Goal: Task Accomplishment & Management: Use online tool/utility

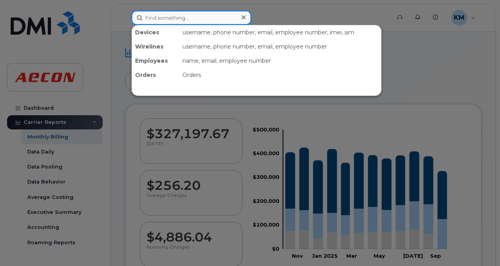
click at [176, 15] on input at bounding box center [191, 18] width 120 height 14
paste input "2896856016"
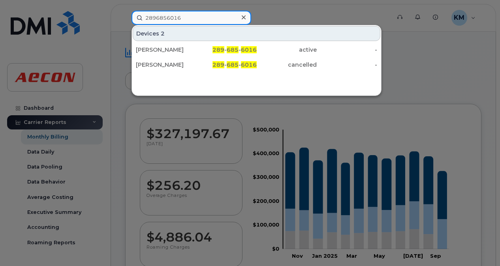
type input "2896856016"
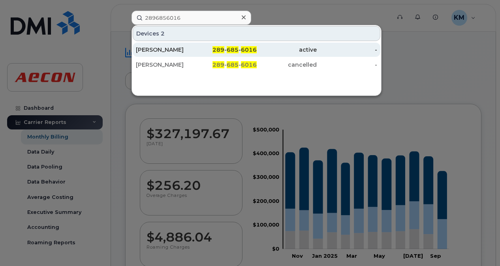
click at [228, 49] on span "685" at bounding box center [233, 49] width 12 height 7
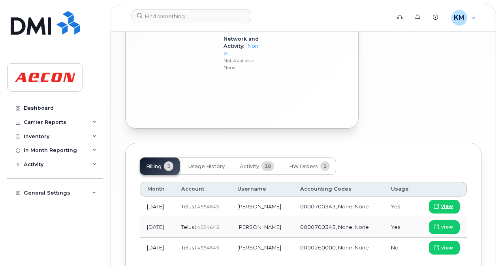
scroll to position [872, 0]
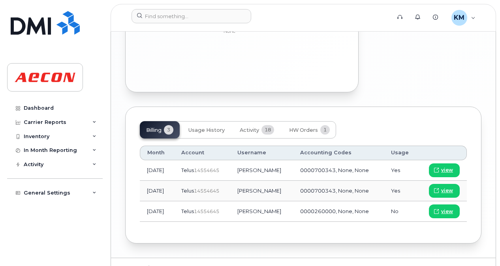
click at [381, 121] on div "Billing 3 Usage History Activity 18 HW Orders 1" at bounding box center [303, 129] width 327 height 17
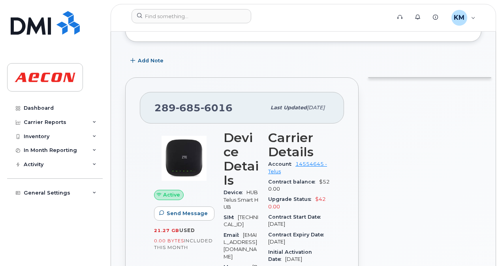
scroll to position [0, 0]
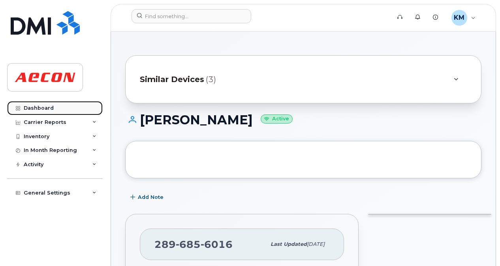
click at [55, 107] on link "Dashboard" at bounding box center [55, 108] width 96 height 14
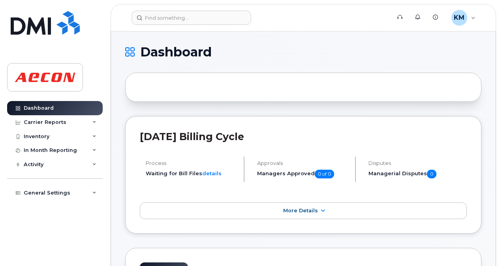
click at [263, 143] on header "[DATE] Billing Cycle" at bounding box center [303, 144] width 327 height 26
click at [62, 134] on div "Inventory" at bounding box center [55, 137] width 96 height 14
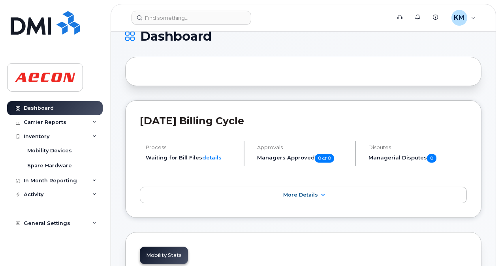
scroll to position [21, 0]
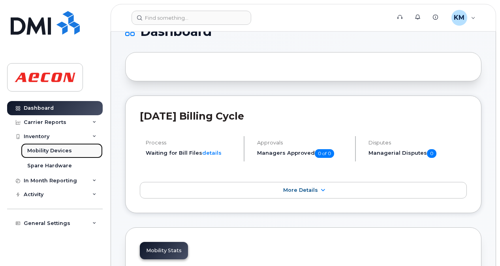
click at [53, 152] on div "Mobility Devices" at bounding box center [49, 150] width 45 height 7
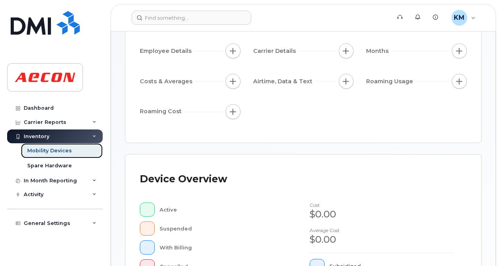
scroll to position [103, 0]
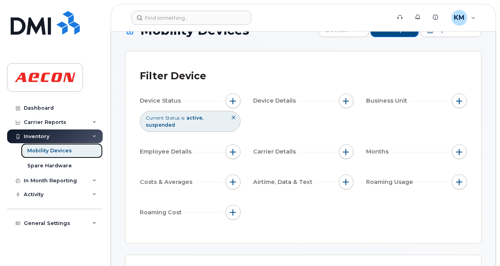
scroll to position [23, 0]
click at [457, 104] on span "button" at bounding box center [459, 101] width 6 height 6
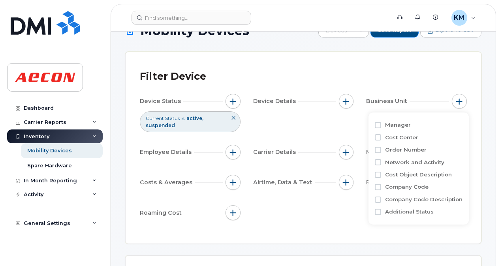
click at [419, 187] on label "Company Code" at bounding box center [406, 187] width 43 height 8
click at [381, 187] on input "Company Code" at bounding box center [378, 187] width 6 height 6
checkbox input "true"
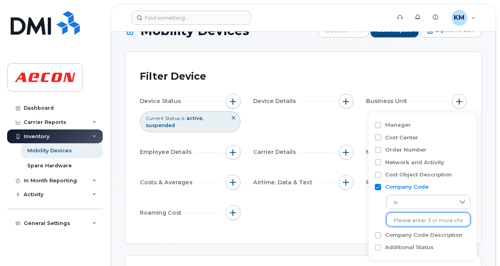
click at [441, 218] on input "text" at bounding box center [428, 220] width 69 height 7
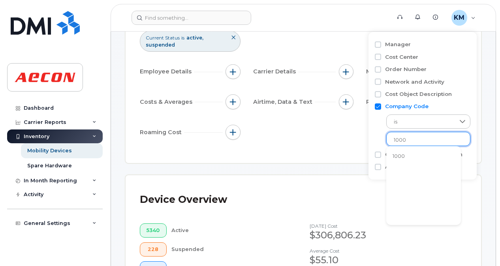
scroll to position [104, 0]
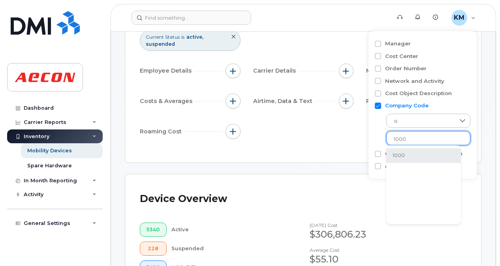
type input "1000"
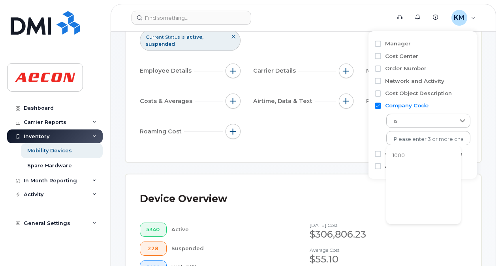
click at [411, 158] on li "1000" at bounding box center [423, 155] width 75 height 15
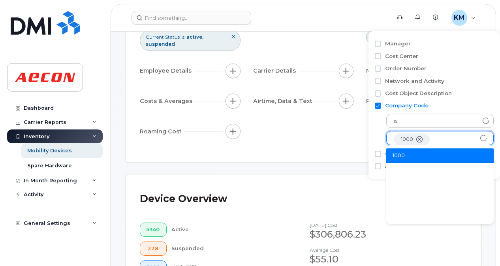
scroll to position [16, 0]
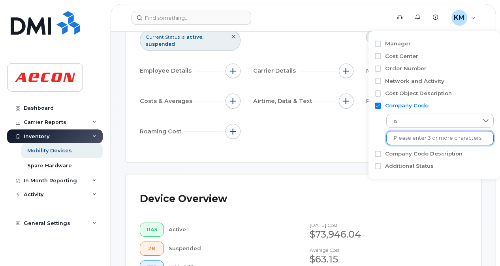
scroll to position [94, 0]
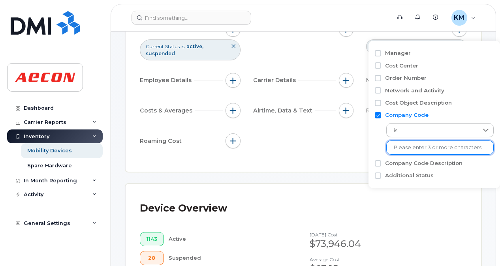
click at [470, 146] on input "text" at bounding box center [440, 147] width 92 height 7
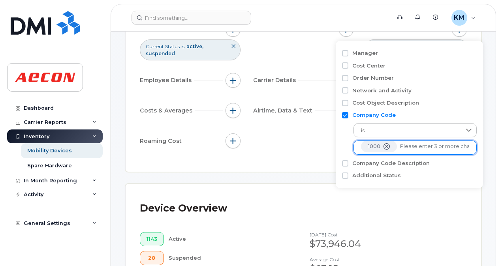
scroll to position [1, 0]
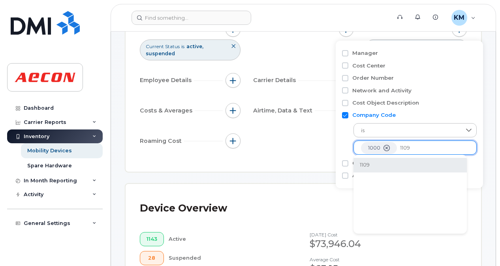
type input "1109"
click at [405, 165] on li "1109" at bounding box center [409, 165] width 113 height 15
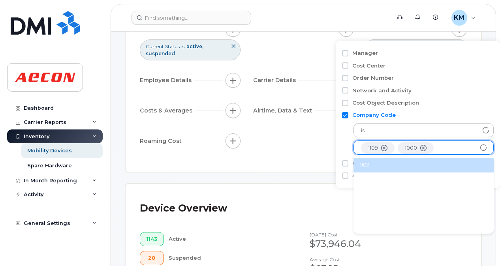
scroll to position [16, 0]
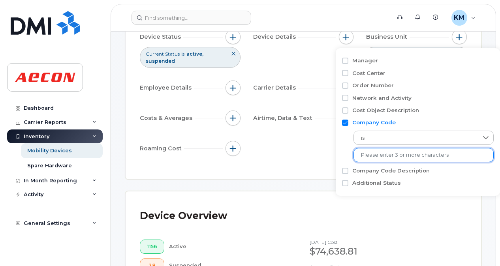
scroll to position [88, 0]
drag, startPoint x: 452, startPoint y: 158, endPoint x: 361, endPoint y: 156, distance: 90.8
click at [361, 156] on input "text" at bounding box center [423, 154] width 125 height 7
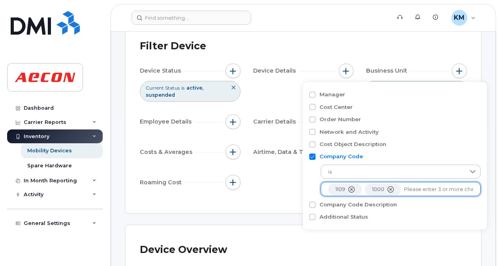
scroll to position [53, 0]
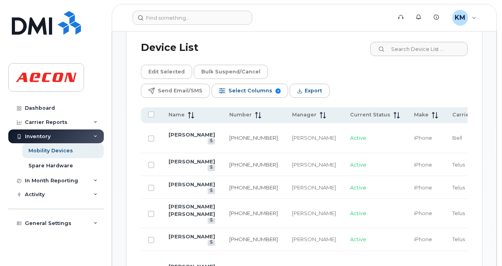
scroll to position [562, 0]
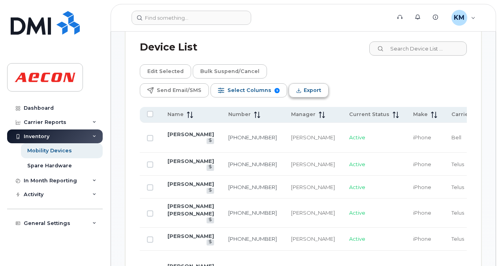
click at [321, 84] on span "Export" at bounding box center [312, 90] width 17 height 12
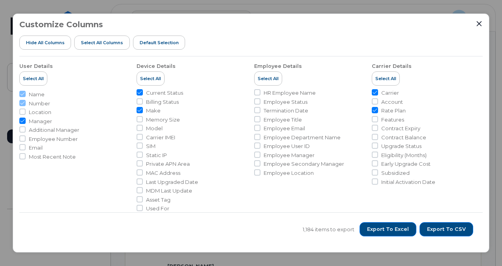
click at [23, 95] on li "Name" at bounding box center [74, 95] width 111 height 8
click at [23, 123] on input "Manager" at bounding box center [22, 121] width 6 height 6
checkbox input "false"
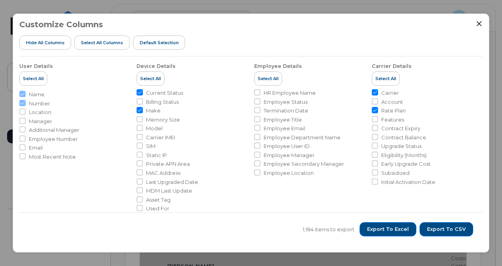
click at [138, 110] on input "Make" at bounding box center [140, 110] width 6 height 6
checkbox input "false"
click at [155, 75] on span "Select All" at bounding box center [150, 78] width 21 height 6
checkbox input "true"
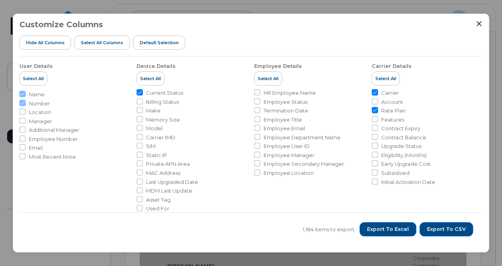
checkbox input "true"
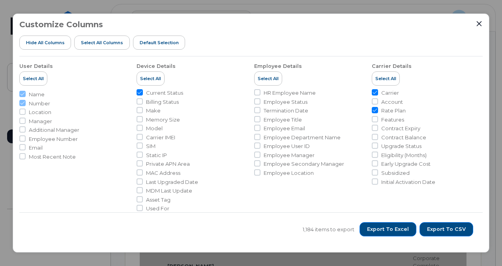
checkbox input "true"
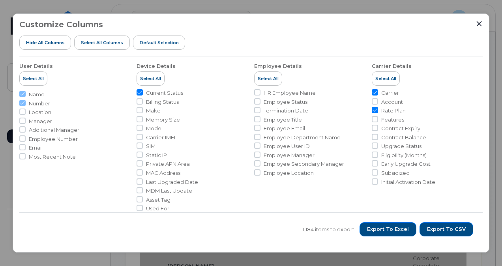
checkbox input "true"
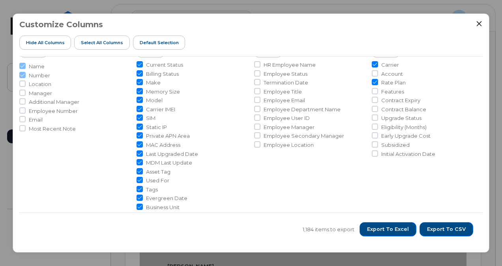
scroll to position [0, 0]
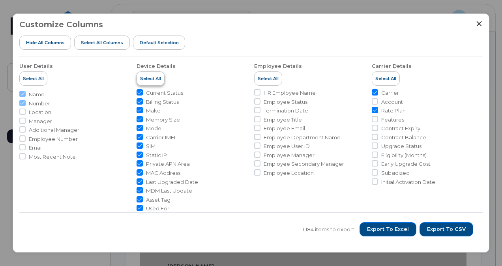
click at [159, 78] on span "Select All" at bounding box center [150, 78] width 21 height 6
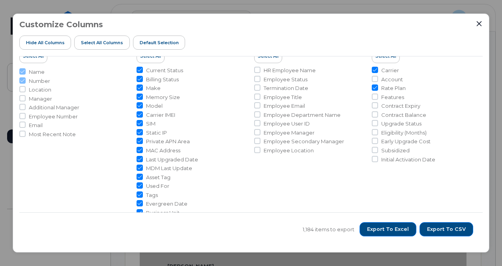
scroll to position [24, 0]
click at [139, 67] on input "Current Status" at bounding box center [140, 69] width 6 height 6
checkbox input "false"
click at [139, 76] on input "Billing Status" at bounding box center [140, 78] width 6 height 6
checkbox input "false"
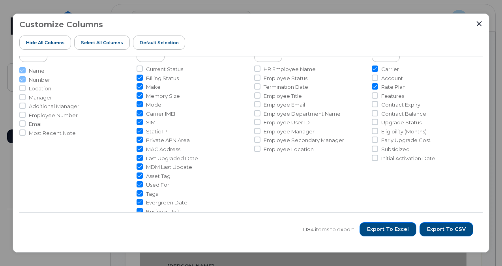
click at [140, 88] on input "Make" at bounding box center [140, 86] width 6 height 6
checkbox input "false"
click at [139, 94] on input "Memory Size" at bounding box center [140, 95] width 6 height 6
checkbox input "false"
click at [140, 104] on input "Model" at bounding box center [140, 104] width 6 height 6
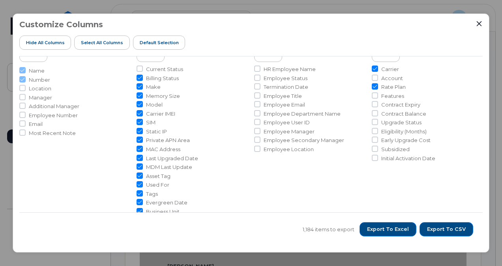
checkbox input "false"
click at [141, 113] on input "Carrier IMEI" at bounding box center [140, 113] width 6 height 6
checkbox input "false"
click at [140, 124] on input "SIM" at bounding box center [140, 122] width 6 height 6
checkbox input "false"
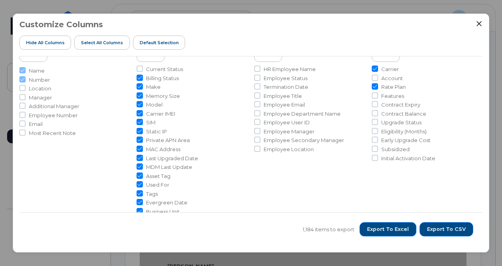
click at [140, 129] on input "Static IP" at bounding box center [140, 131] width 6 height 6
checkbox input "false"
click at [140, 139] on input "Private APN Area" at bounding box center [140, 140] width 6 height 6
checkbox input "false"
click at [141, 148] on input "MAC Address" at bounding box center [140, 149] width 6 height 6
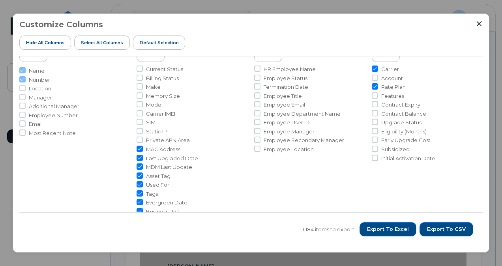
checkbox input "false"
click at [140, 155] on input "Last Upgraded Date" at bounding box center [140, 158] width 6 height 6
checkbox input "false"
click at [140, 162] on ul "Current Status Billing Status Make Memory Size Model Carrier IMEI SIM Static IP…" at bounding box center [192, 152] width 111 height 172
click at [140, 173] on input "Asset Tag" at bounding box center [140, 176] width 6 height 6
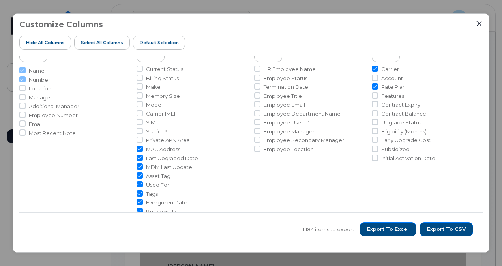
checkbox input "false"
click at [140, 181] on input "Used For" at bounding box center [140, 184] width 6 height 6
checkbox input "false"
click at [140, 193] on input "Tags" at bounding box center [140, 193] width 6 height 6
checkbox input "false"
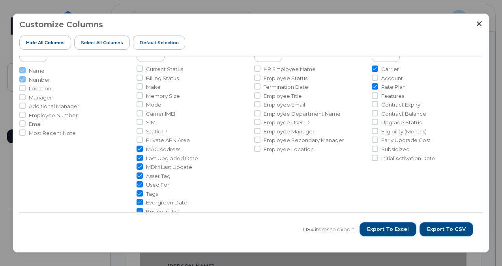
click at [140, 200] on input "Evergreen Date" at bounding box center [140, 202] width 6 height 6
checkbox input "false"
click at [140, 207] on ul "Current Status Billing Status Make Memory Size Model Carrier IMEI SIM Static IP…" at bounding box center [192, 152] width 111 height 172
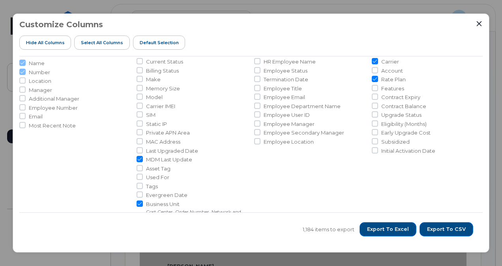
scroll to position [30, 0]
click at [141, 159] on input "MDM Last Update" at bounding box center [140, 160] width 6 height 6
checkbox input "false"
click at [139, 202] on input "Business Unit Cost Center, Order Number, Network and Activity, Cost Object Desc…" at bounding box center [140, 205] width 6 height 6
checkbox input "false"
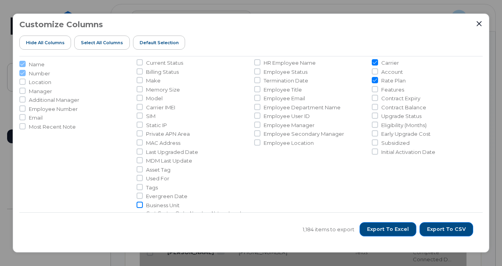
scroll to position [0, 0]
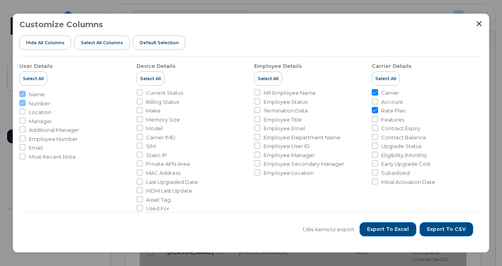
click at [375, 108] on input "Rate Plan" at bounding box center [375, 110] width 6 height 6
checkbox input "false"
click at [372, 90] on input "Carrier" at bounding box center [375, 92] width 6 height 6
checkbox input "false"
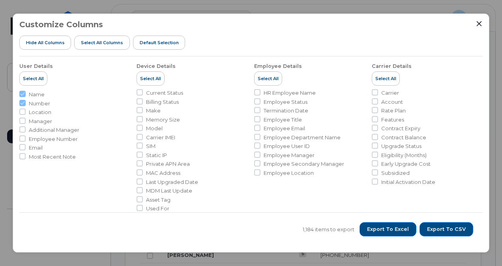
click at [42, 120] on span "Manager" at bounding box center [40, 122] width 23 height 8
click at [26, 120] on input "Manager" at bounding box center [22, 121] width 6 height 6
checkbox input "true"
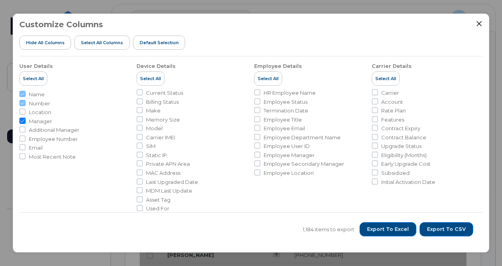
click at [47, 134] on ul "Name Number Location Manager Additional Manager Employee Number Email Most Rece…" at bounding box center [74, 124] width 111 height 71
click at [47, 138] on span "Employee Number" at bounding box center [53, 139] width 49 height 8
click at [26, 138] on input "Employee Number" at bounding box center [22, 138] width 6 height 6
checkbox input "true"
click at [140, 93] on input "Current Status" at bounding box center [140, 92] width 6 height 6
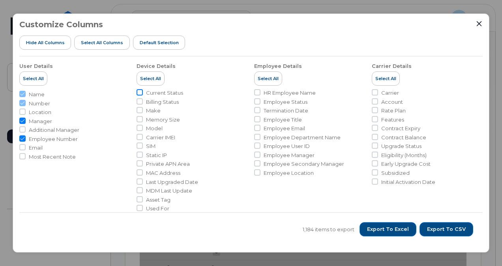
checkbox input "true"
click at [139, 109] on input "Make" at bounding box center [140, 110] width 6 height 6
checkbox input "true"
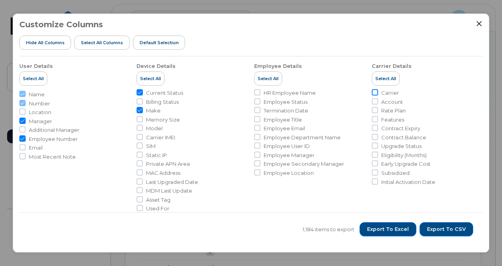
click at [375, 92] on input "Carrier" at bounding box center [375, 92] width 6 height 6
checkbox input "true"
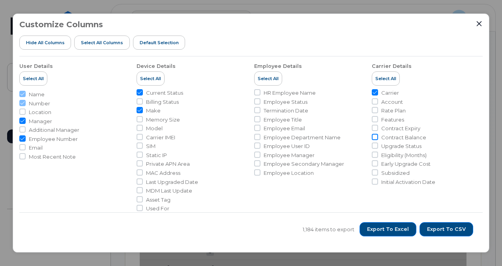
click at [372, 136] on input "Contract Balance" at bounding box center [375, 137] width 6 height 6
checkbox input "true"
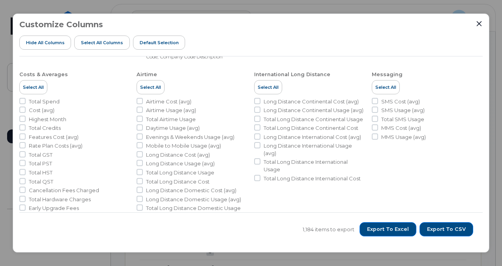
scroll to position [205, 0]
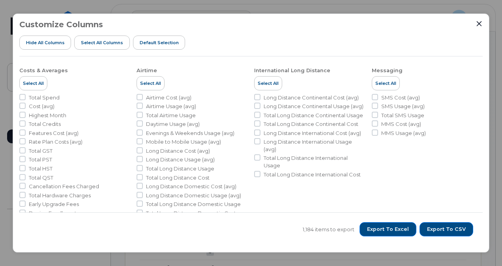
click at [34, 97] on span "Total Spend" at bounding box center [44, 98] width 31 height 8
click at [26, 97] on input "Total Spend" at bounding box center [22, 97] width 6 height 6
checkbox input "true"
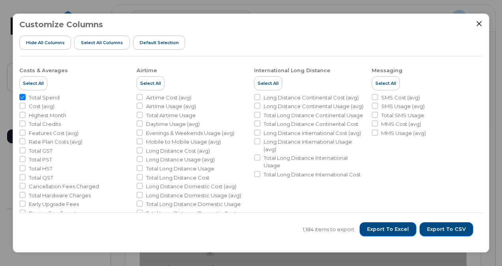
click at [36, 105] on span "Cost (avg)" at bounding box center [42, 107] width 26 height 8
click at [26, 105] on input "Cost (avg)" at bounding box center [22, 106] width 6 height 6
checkbox input "true"
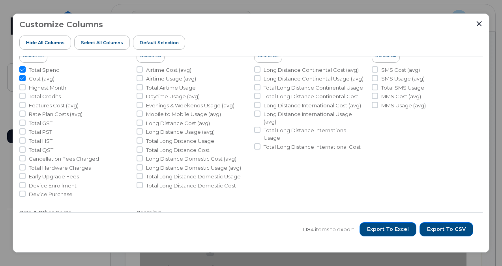
scroll to position [231, 0]
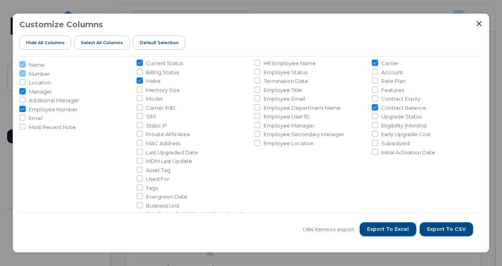
scroll to position [32, 0]
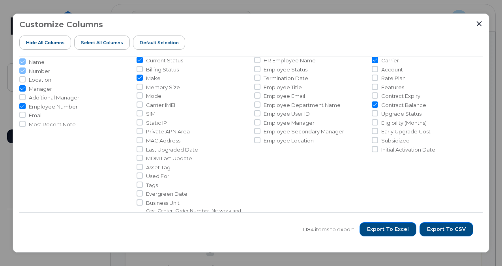
click at [159, 174] on span "Used For" at bounding box center [157, 177] width 23 height 8
click at [143, 174] on input "Used For" at bounding box center [140, 176] width 6 height 6
checkbox input "true"
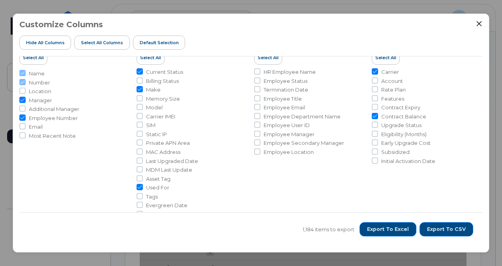
scroll to position [21, 0]
click at [153, 197] on span "Tags" at bounding box center [152, 197] width 12 height 8
click at [143, 197] on input "Tags" at bounding box center [140, 196] width 6 height 6
checkbox input "true"
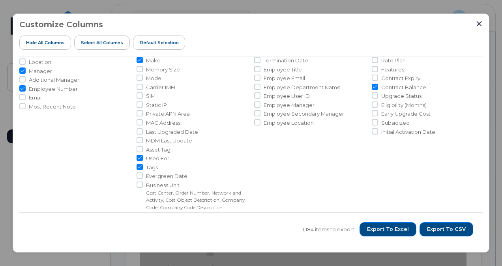
click at [155, 183] on span "Business Unit" at bounding box center [197, 186] width 102 height 8
click at [143, 183] on input "Business Unit Cost Center, Order Number, Network and Activity, Cost Object Desc…" at bounding box center [140, 185] width 6 height 6
checkbox input "true"
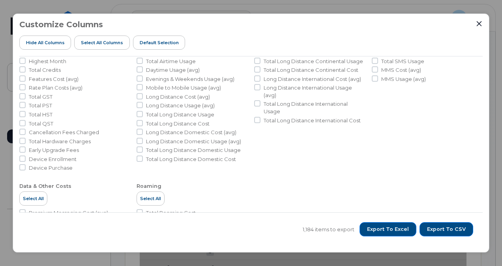
scroll to position [259, 0]
click at [392, 227] on span "Export to Excel" at bounding box center [388, 229] width 42 height 7
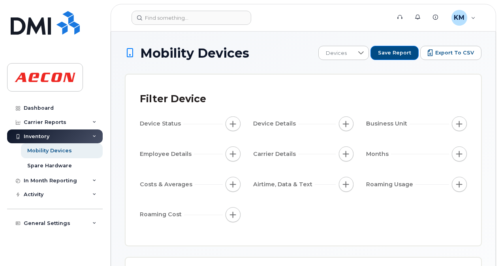
click at [231, 122] on span "button" at bounding box center [233, 124] width 6 height 6
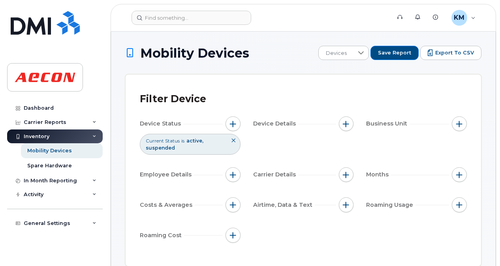
drag, startPoint x: 208, startPoint y: 90, endPoint x: 193, endPoint y: 118, distance: 31.6
click at [193, 118] on div "Device Status" at bounding box center [190, 123] width 101 height 15
click at [457, 125] on span "button" at bounding box center [459, 124] width 6 height 6
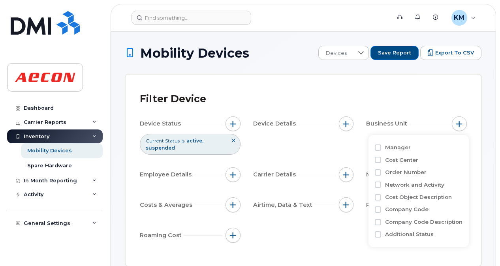
click at [419, 208] on label "Company Code" at bounding box center [406, 210] width 43 height 8
click at [381, 208] on input "Company Code" at bounding box center [378, 210] width 6 height 6
checkbox input "true"
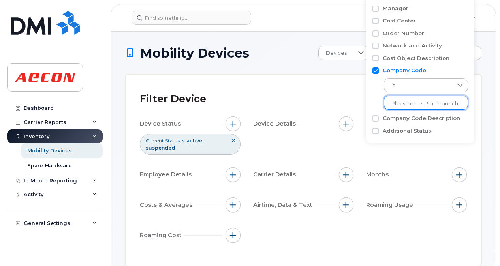
click at [415, 103] on input "text" at bounding box center [425, 103] width 69 height 7
type input "1104"
click at [414, 120] on li "1104" at bounding box center [421, 120] width 75 height 15
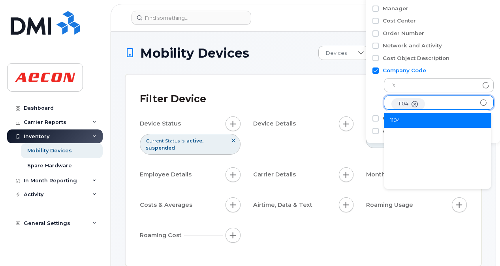
scroll to position [16, 0]
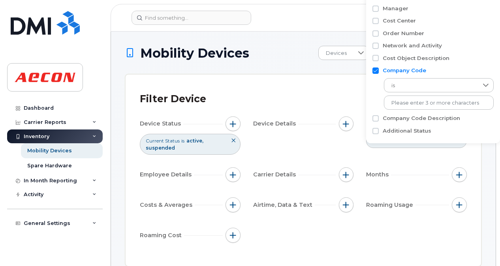
click at [474, 130] on div "Additional Status" at bounding box center [432, 131] width 121 height 8
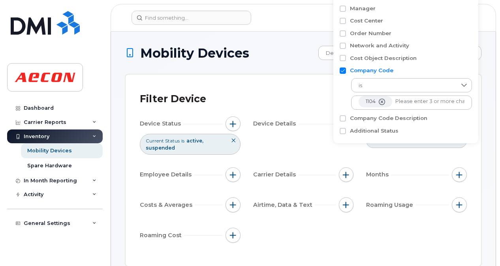
scroll to position [1, 0]
click at [316, 147] on div "Device Status Current Status is active suspended Device Details Business Unit C…" at bounding box center [303, 180] width 327 height 129
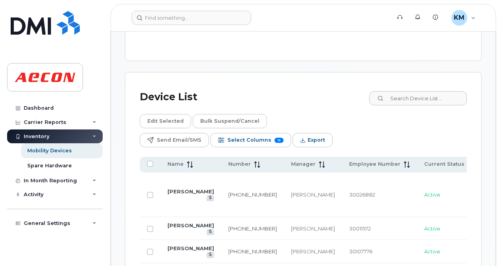
scroll to position [513, 0]
click at [424, 98] on input at bounding box center [417, 98] width 98 height 14
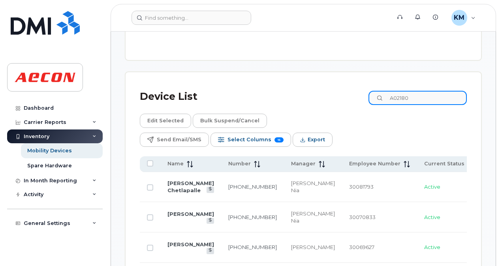
scroll to position [501, 0]
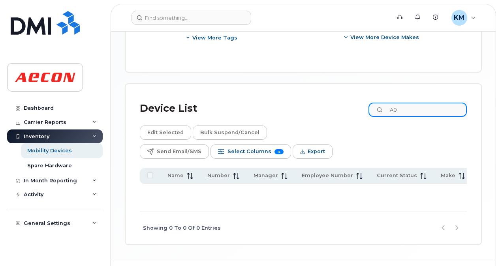
type input "A"
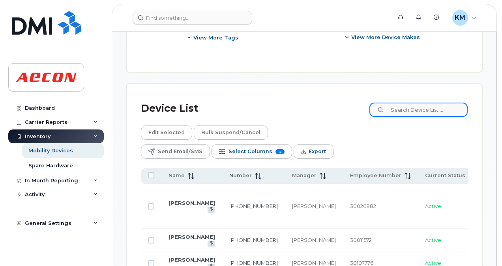
scroll to position [513, 0]
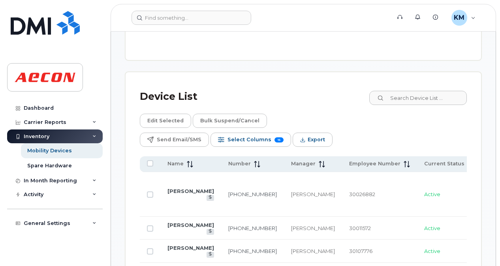
click at [305, 137] on icon "Export" at bounding box center [302, 139] width 5 height 5
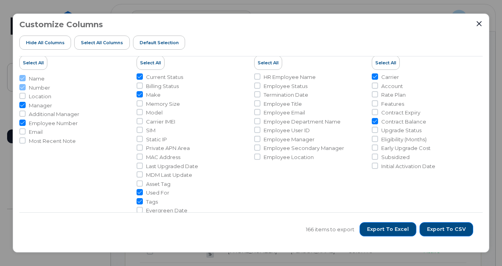
scroll to position [15, 0]
click at [409, 231] on span "Export to Excel" at bounding box center [388, 229] width 42 height 7
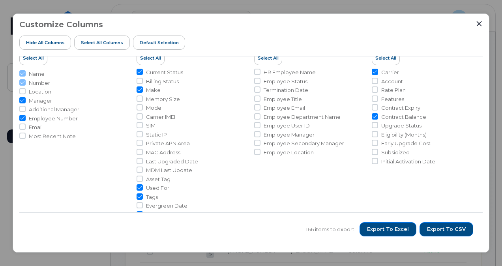
scroll to position [0, 0]
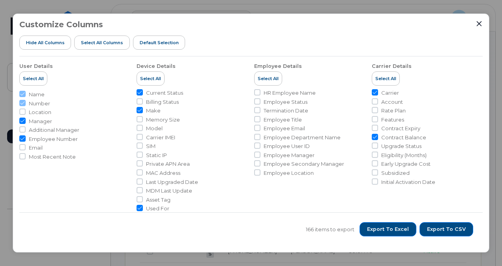
click at [482, 41] on div "Customize Columns Hide All Columns Select all Columns Default Selection" at bounding box center [251, 38] width 464 height 36
click at [479, 22] on icon "Close" at bounding box center [479, 23] width 5 height 5
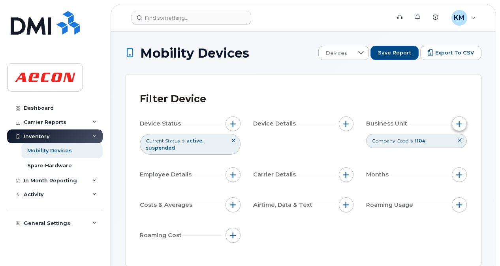
click at [454, 126] on button "button" at bounding box center [459, 123] width 15 height 15
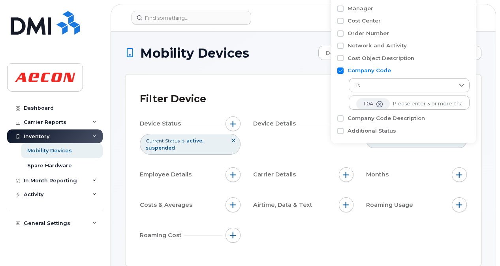
click at [378, 70] on label "Company Code" at bounding box center [368, 71] width 43 height 8
click at [344, 70] on input "Company Code" at bounding box center [340, 71] width 6 height 6
checkbox input "false"
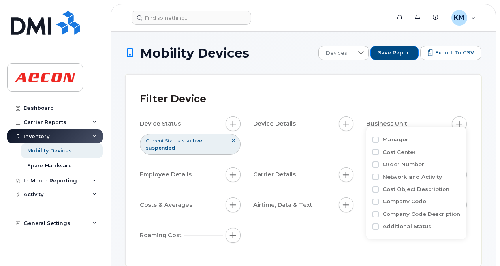
click at [422, 178] on label "Network and Activity" at bounding box center [412, 177] width 59 height 8
click at [379, 178] on input "Network and Activity" at bounding box center [375, 177] width 6 height 6
checkbox input "true"
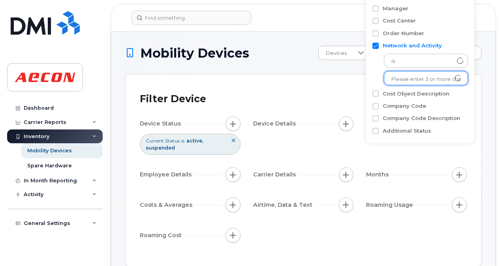
click at [422, 78] on input "text" at bounding box center [425, 79] width 69 height 7
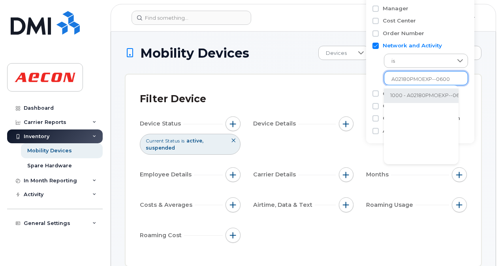
type input "A02180PMOEXP--0600"
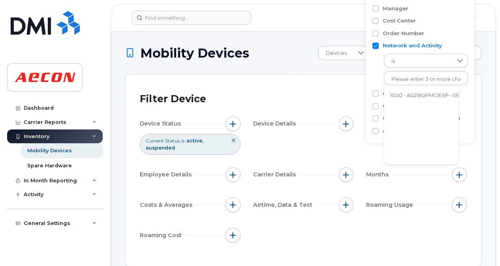
click at [416, 94] on li "1000 - A02180PMOEXP--0600 - A02180PMOEXP--PMO CELL PHONES" at bounding box center [479, 95] width 190 height 15
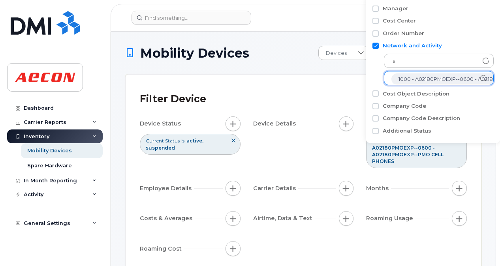
scroll to position [16, 0]
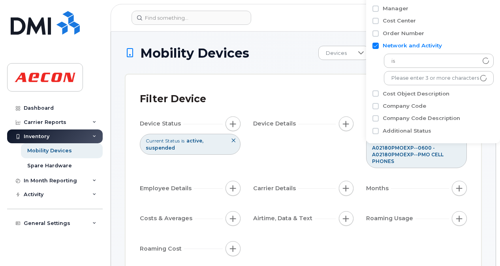
click at [371, 82] on div "Manager Cost Center Order Number Network and Activity is 1000 - A02180PMOEXP--0…" at bounding box center [433, 69] width 134 height 147
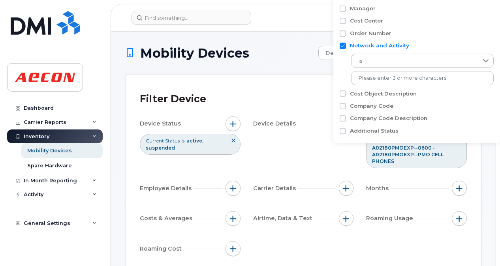
click at [341, 80] on div "is 1000 - A02180PMOEXP--0600 - A02180PMOEXP--PMO CELL PHONES No results found" at bounding box center [417, 68] width 154 height 36
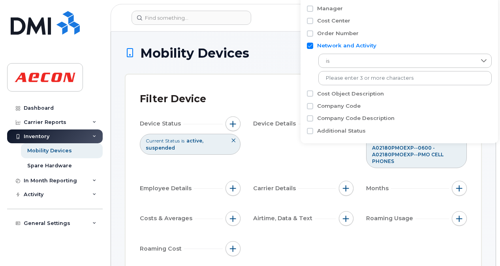
click at [336, 160] on div "Device Status Current Status is active suspended Device Details Business Unit N…" at bounding box center [303, 187] width 327 height 143
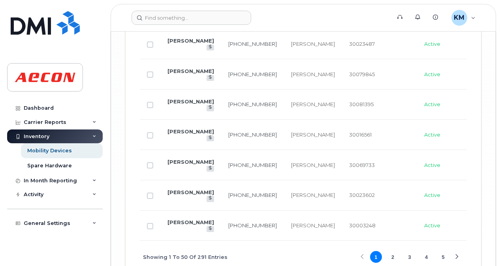
scroll to position [1994, 0]
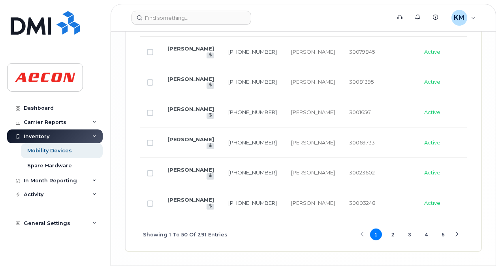
click at [393, 229] on button "2" at bounding box center [393, 235] width 12 height 12
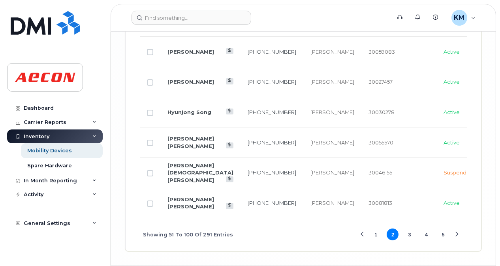
click at [378, 229] on button "1" at bounding box center [376, 235] width 12 height 12
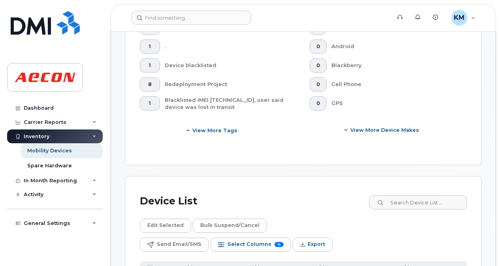
scroll to position [543, 0]
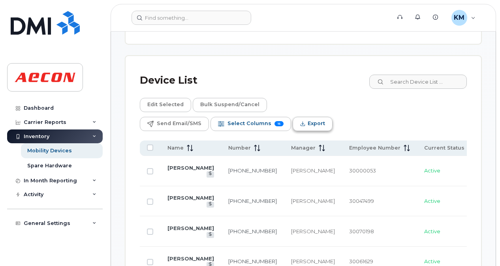
click at [332, 117] on button "Export" at bounding box center [313, 124] width 40 height 14
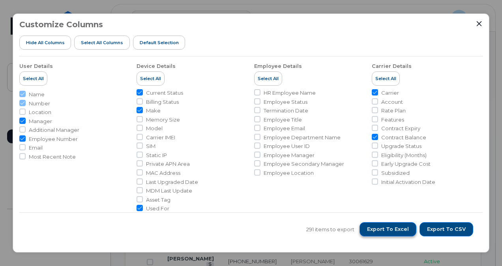
click at [407, 231] on span "Export to Excel" at bounding box center [388, 229] width 42 height 7
click at [479, 22] on icon "Close" at bounding box center [479, 24] width 6 height 6
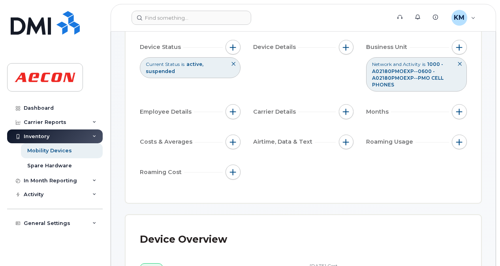
scroll to position [0, 0]
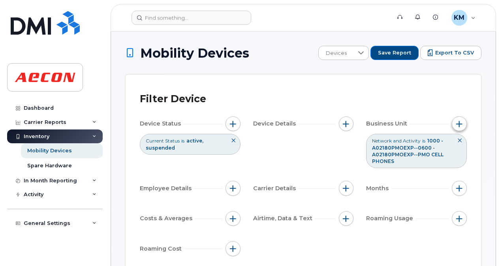
click at [455, 125] on button "button" at bounding box center [459, 123] width 15 height 15
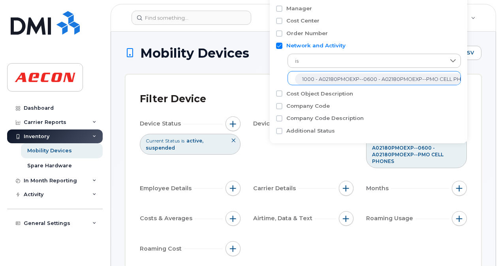
click at [377, 80] on span "1000 - A02180PMOEXP--0600 - A02180PMOEXP--PMO CELL PHONES" at bounding box center [389, 79] width 174 height 7
click at [476, 166] on div "Filter Device Device Status Current Status is active suspended Device Details B…" at bounding box center [303, 177] width 355 height 205
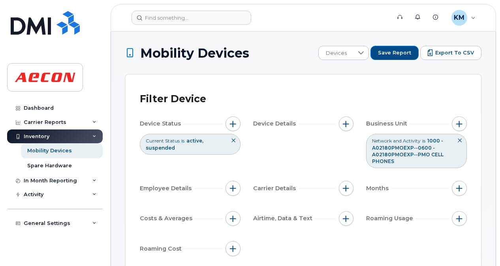
click at [462, 141] on icon at bounding box center [459, 140] width 5 height 5
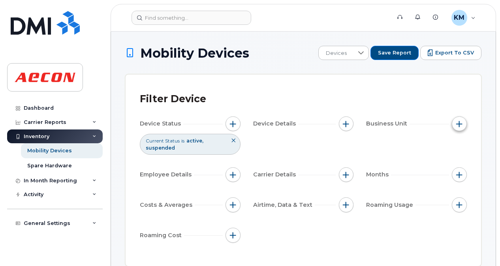
click at [461, 125] on span "button" at bounding box center [459, 124] width 6 height 6
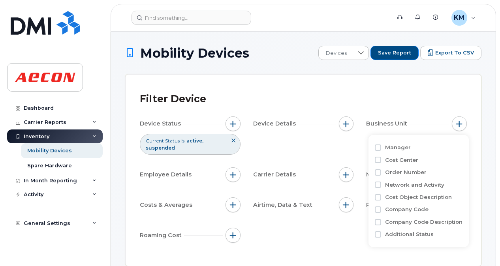
click at [404, 188] on label "Network and Activity" at bounding box center [414, 185] width 59 height 8
click at [381, 188] on input "Network and Activity" at bounding box center [378, 185] width 6 height 6
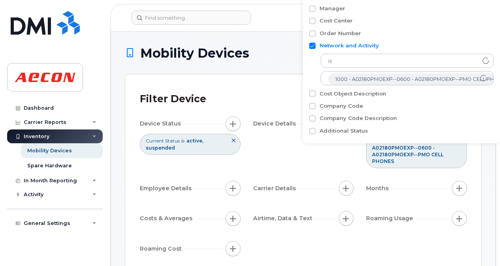
click at [340, 45] on label "Network and Activity" at bounding box center [348, 46] width 59 height 8
click at [315, 45] on input "Network and Activity" at bounding box center [312, 46] width 6 height 6
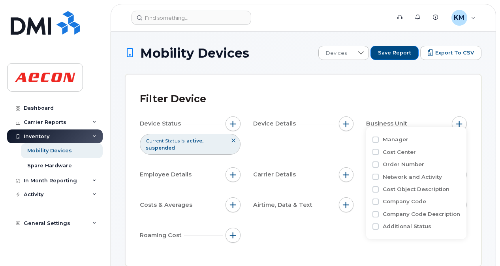
click at [405, 177] on label "Network and Activity" at bounding box center [412, 177] width 59 height 8
click at [379, 177] on input "Network and Activity" at bounding box center [375, 177] width 6 height 6
checkbox input "true"
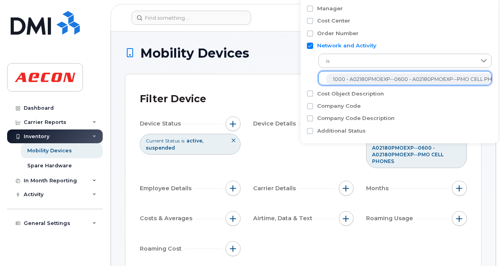
click at [457, 78] on span "1000 - A02180PMOEXP--0600 - A02180PMOEXP--PMO CELL PHONES" at bounding box center [420, 79] width 174 height 7
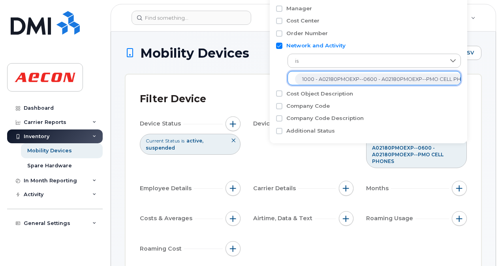
click at [418, 80] on span "1000 - A02180PMOEXP--0600 - A02180PMOEXP--PMO CELL PHONES" at bounding box center [389, 79] width 174 height 7
click at [299, 79] on li "1000 - A02180PMOEXP--0600 - A02180PMOEXP--PMO CELL PHONES" at bounding box center [393, 78] width 197 height 11
click at [291, 79] on ul "1000 - A02180PMOEXP--0600 - A02180PMOEXP--PMO CELL PHONES" at bounding box center [373, 78] width 173 height 14
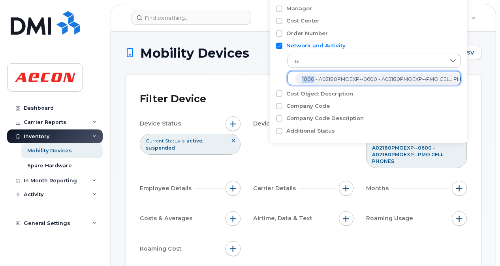
drag, startPoint x: 291, startPoint y: 79, endPoint x: 298, endPoint y: 79, distance: 6.7
click at [298, 79] on ul "1000 - A02180PMOEXP--0600 - A02180PMOEXP--PMO CELL PHONES" at bounding box center [373, 78] width 173 height 14
drag, startPoint x: 298, startPoint y: 79, endPoint x: 292, endPoint y: 79, distance: 5.9
click at [292, 79] on ul "1000 - A02180PMOEXP--0600 - A02180PMOEXP--PMO CELL PHONES" at bounding box center [373, 78] width 173 height 14
click at [291, 80] on ul "1000 - A02180PMOEXP--0600 - A02180PMOEXP--PMO CELL PHONES" at bounding box center [373, 78] width 173 height 14
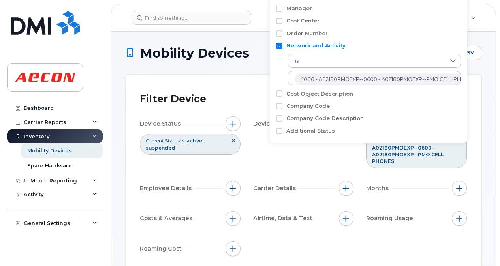
click at [447, 174] on div "Device Status Current Status is active suspended Device Details Business Unit N…" at bounding box center [303, 187] width 327 height 143
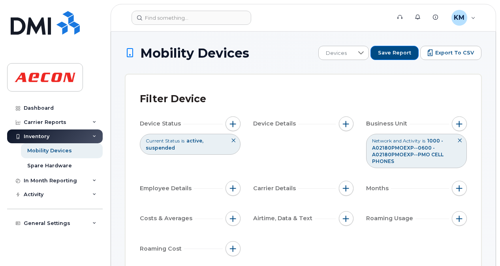
click at [462, 140] on icon at bounding box center [459, 140] width 5 height 5
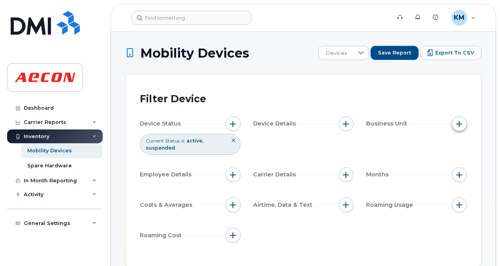
click at [459, 126] on span "button" at bounding box center [459, 124] width 6 height 6
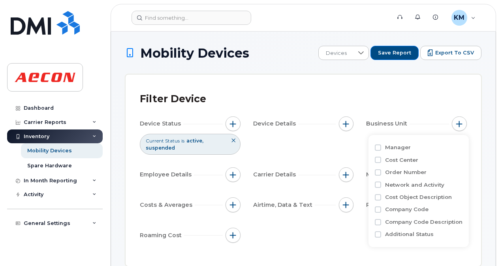
click at [419, 186] on label "Network and Activity" at bounding box center [414, 185] width 59 height 8
click at [381, 186] on input "Network and Activity" at bounding box center [378, 185] width 6 height 6
checkbox input "true"
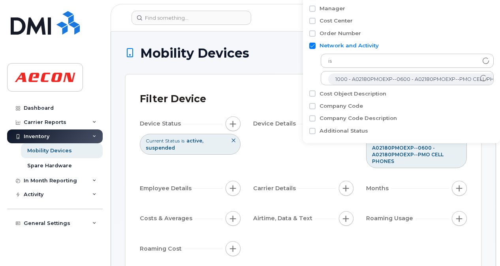
click at [307, 160] on div "Device Status Current Status is active suspended Device Details Business Unit N…" at bounding box center [303, 187] width 327 height 143
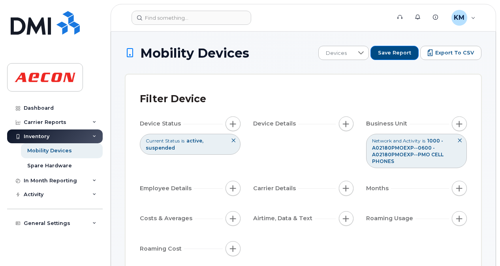
click at [461, 139] on icon at bounding box center [459, 140] width 5 height 5
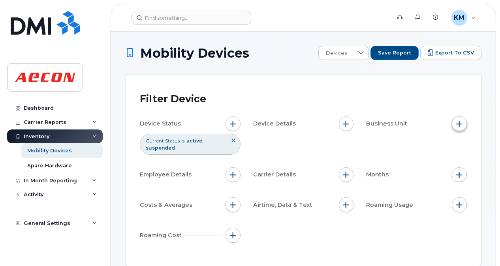
click at [457, 126] on span "button" at bounding box center [459, 124] width 6 height 6
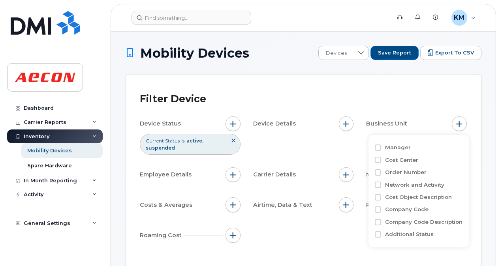
click at [416, 186] on label "Network and Activity" at bounding box center [414, 185] width 59 height 8
click at [381, 186] on input "Network and Activity" at bounding box center [378, 185] width 6 height 6
checkbox input "true"
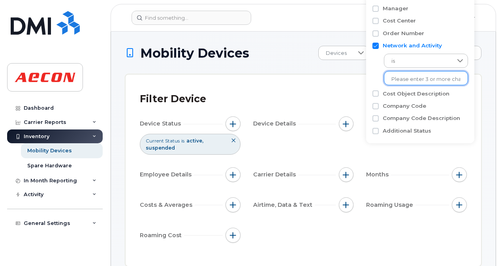
click at [423, 79] on input "text" at bounding box center [425, 79] width 69 height 7
click at [422, 80] on input "A01760PM" at bounding box center [425, 79] width 69 height 7
click at [424, 81] on input "A01760PM" at bounding box center [425, 79] width 69 height 7
click at [422, 83] on input "A01760PM" at bounding box center [425, 79] width 69 height 7
click at [415, 77] on input "A01760PM" at bounding box center [425, 79] width 69 height 7
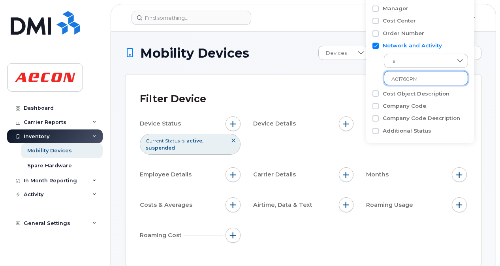
click at [415, 77] on input "A01760PM" at bounding box center [425, 79] width 69 height 7
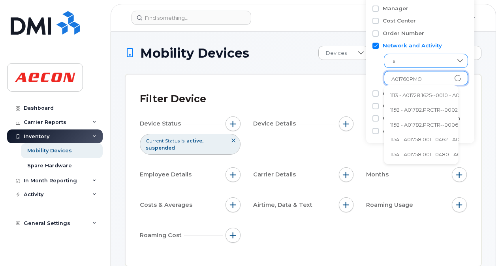
type input "A01760PMO"
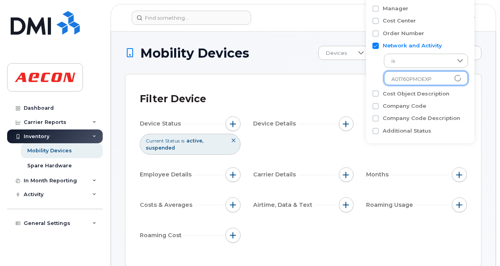
type input "A01760PMOEXP-"
type input "A01760PMOEXP"
click at [356, 95] on div "Filter Device" at bounding box center [303, 99] width 327 height 21
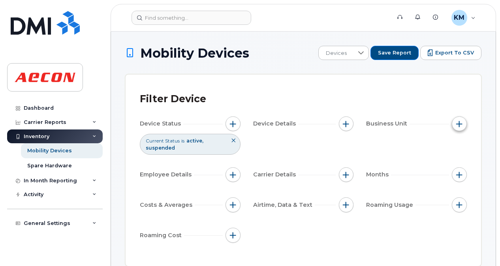
click at [459, 121] on span "button" at bounding box center [459, 124] width 6 height 6
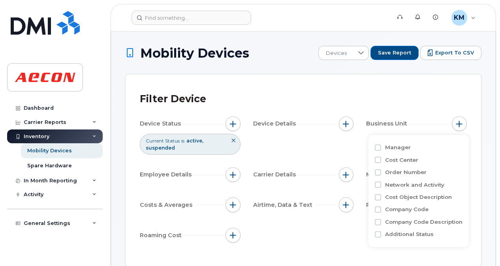
click at [420, 183] on label "Network and Activity" at bounding box center [414, 185] width 59 height 8
click at [381, 183] on input "Network and Activity" at bounding box center [378, 185] width 6 height 6
checkbox input "true"
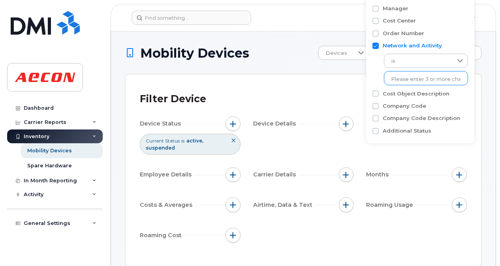
click at [411, 82] on input "text" at bounding box center [425, 79] width 69 height 7
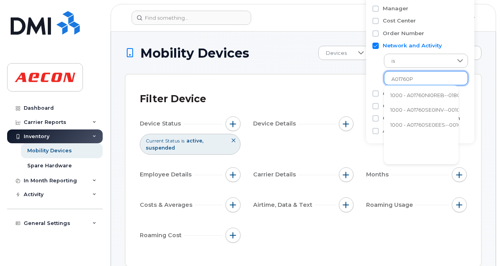
click at [415, 79] on input "A01760P" at bounding box center [425, 79] width 69 height 7
click at [418, 78] on input "A01760P" at bounding box center [425, 79] width 69 height 7
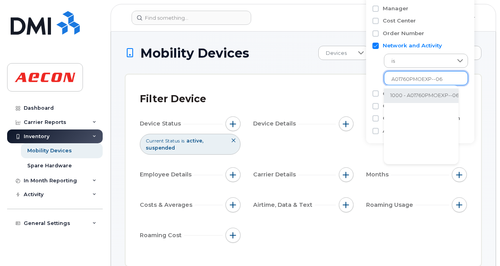
type input "A01760PMOEXP--06"
click at [425, 97] on li "1000 - A01760PMOEXP--0600 - A01760PMOEXP--PMO CELL PHONES" at bounding box center [478, 95] width 189 height 15
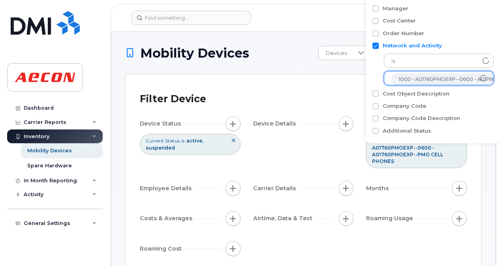
scroll to position [16, 0]
click at [344, 158] on div "Device Status Current Status is active suspended Device Details Business Unit N…" at bounding box center [303, 187] width 327 height 143
